Goal: Unclear

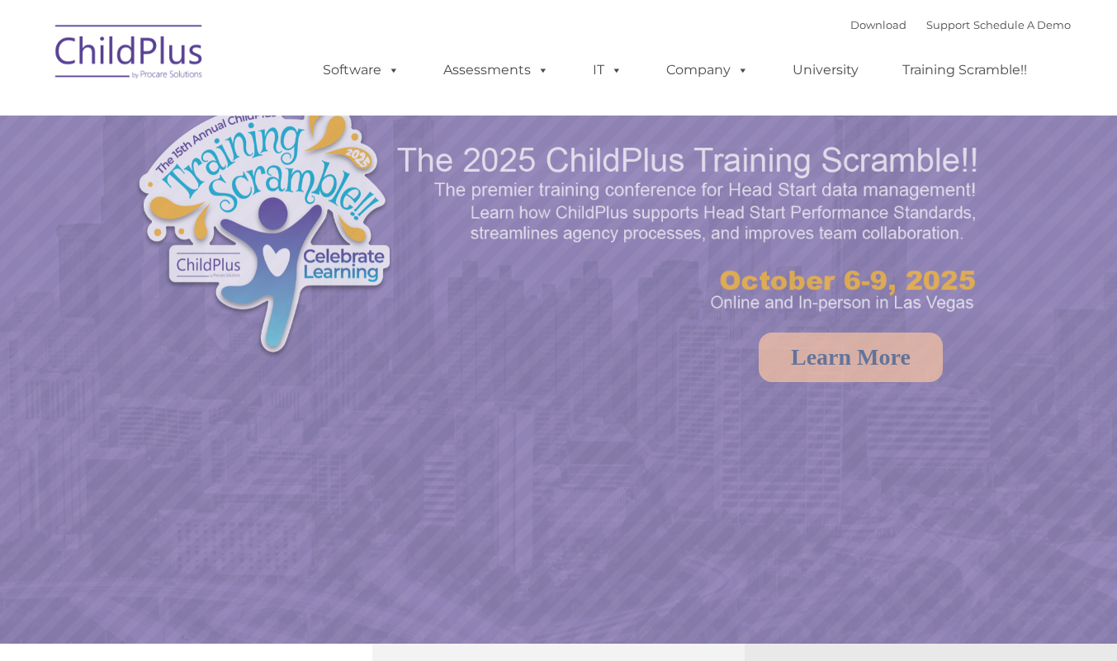
select select "MEDIUM"
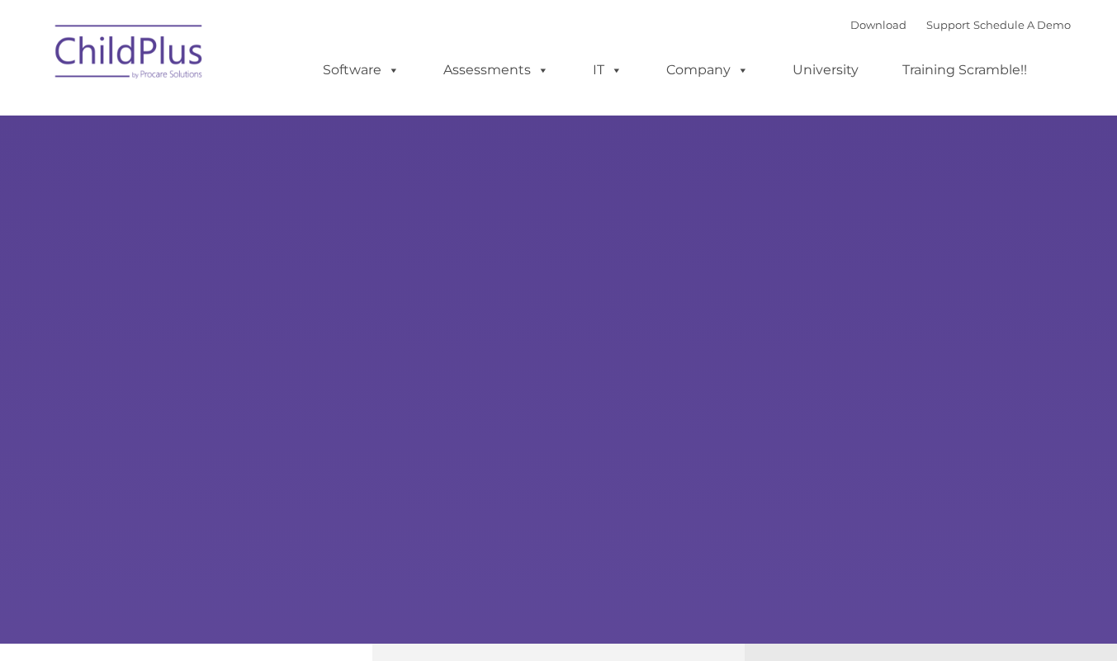
type input ""
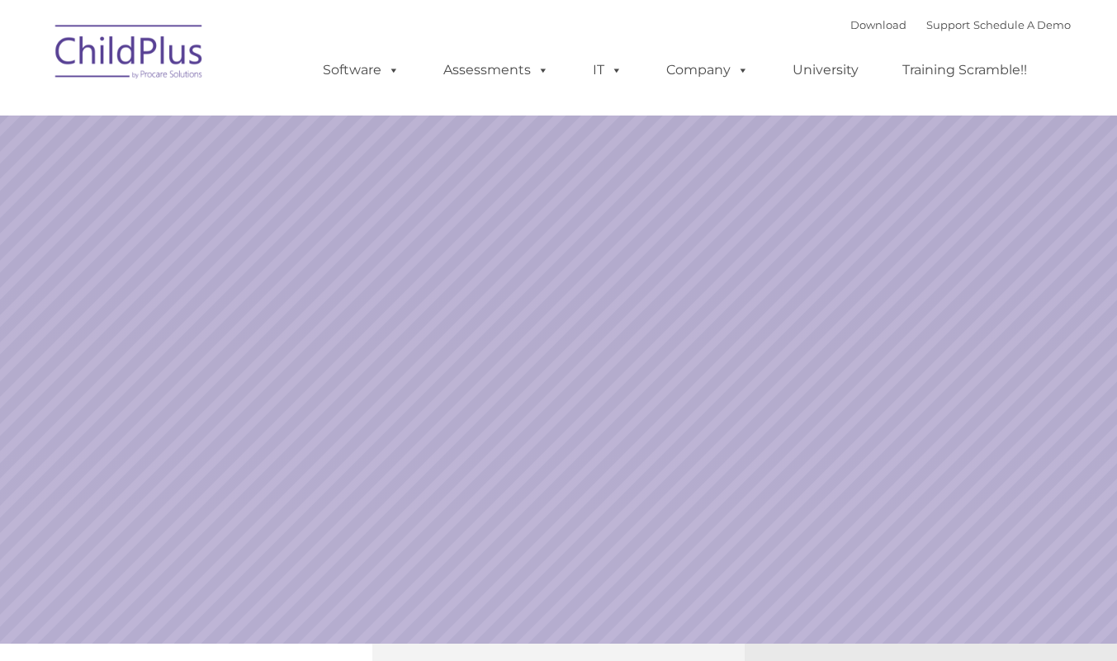
select select "MEDIUM"
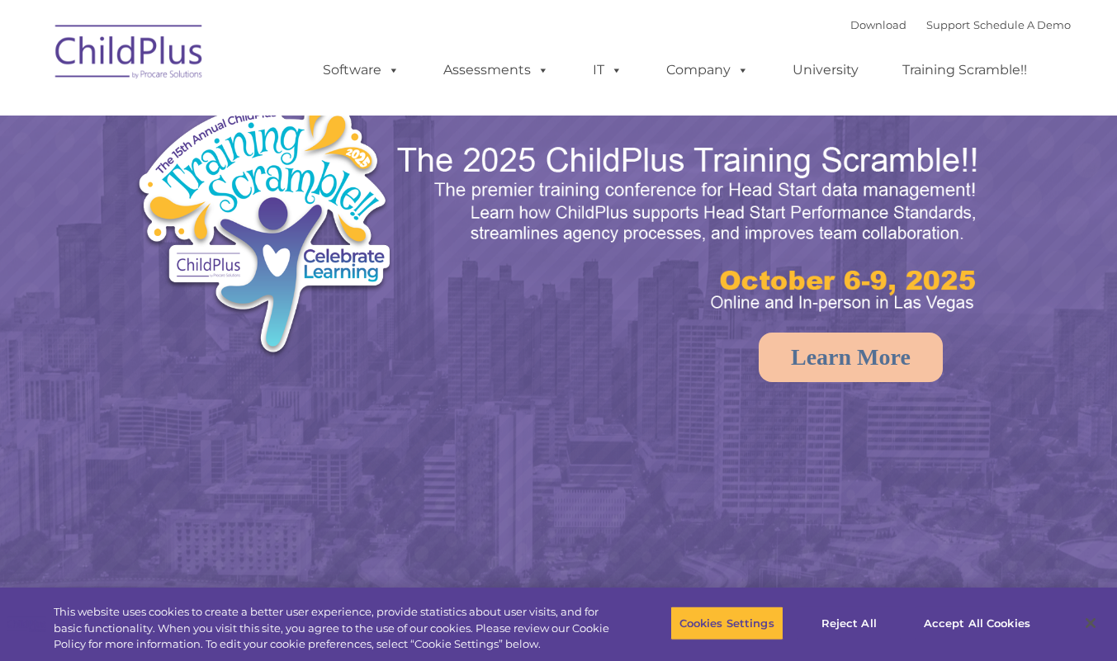
select select "MEDIUM"
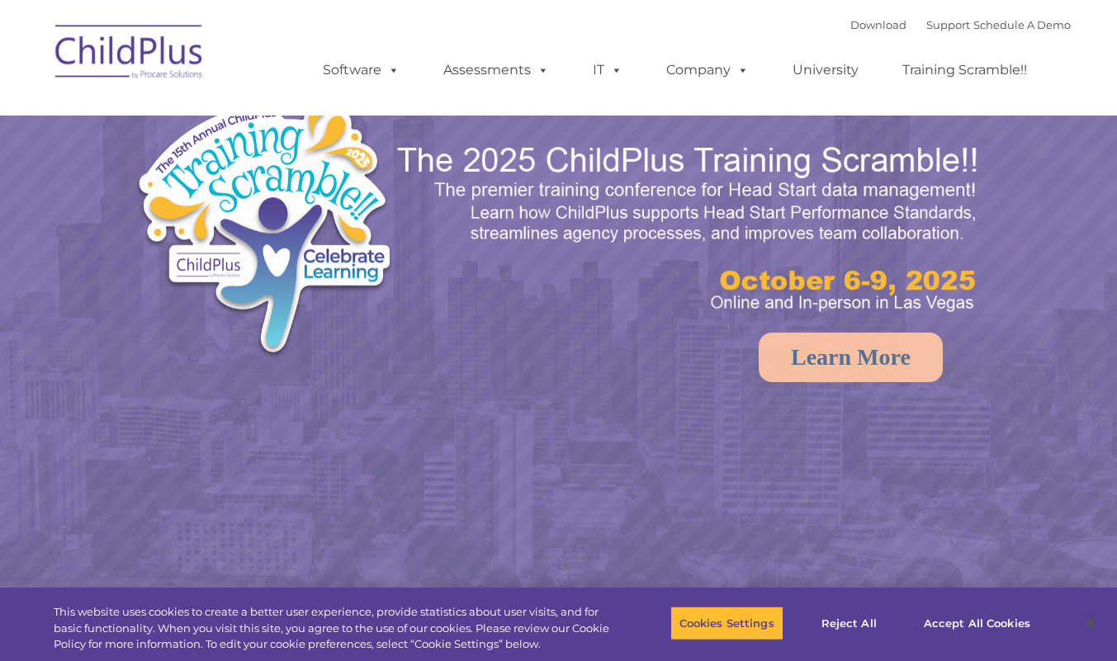
select select "MEDIUM"
